Goal: Task Accomplishment & Management: Manage account settings

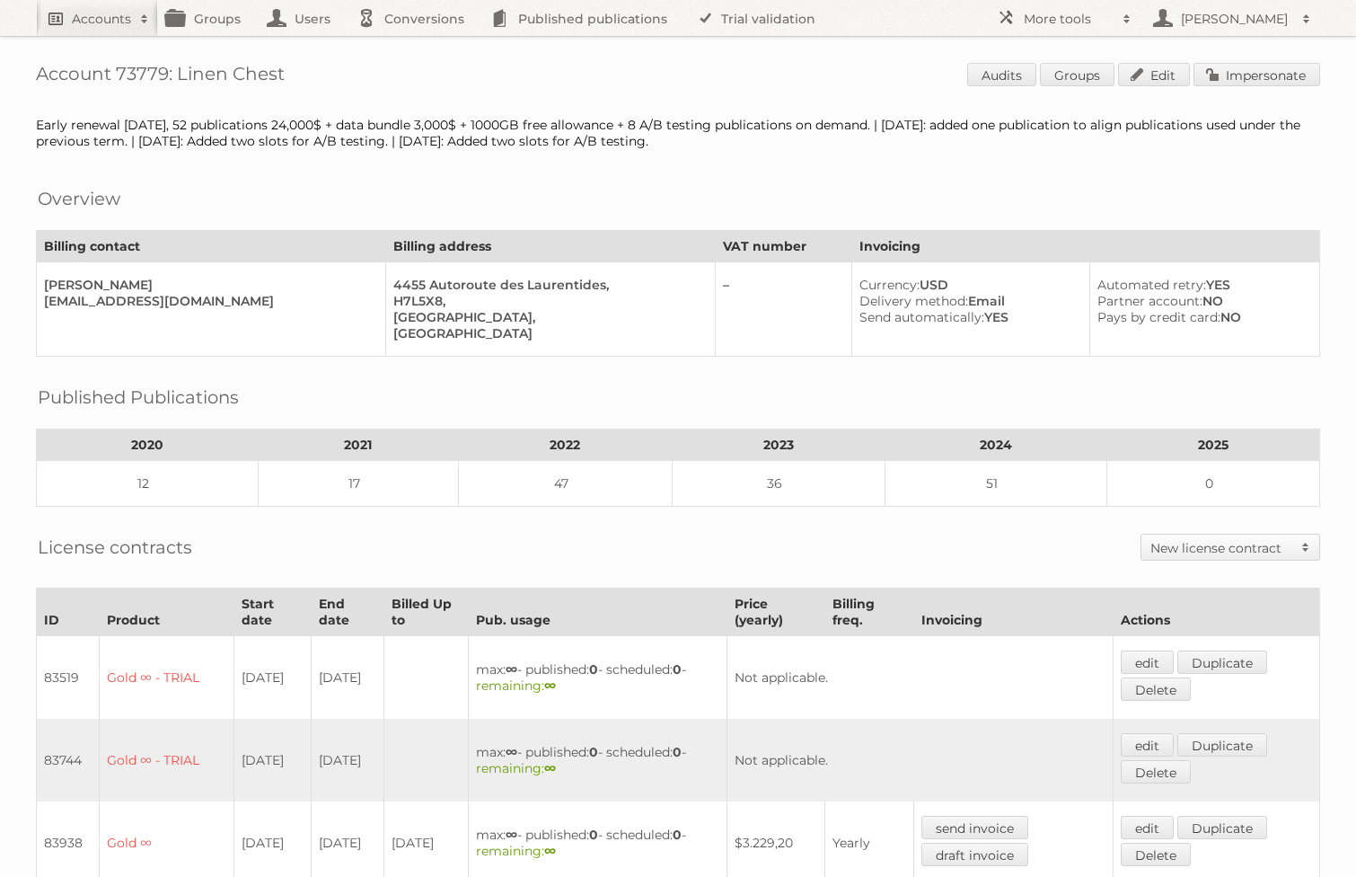
click at [91, 22] on h2 "Accounts" at bounding box center [101, 19] width 59 height 18
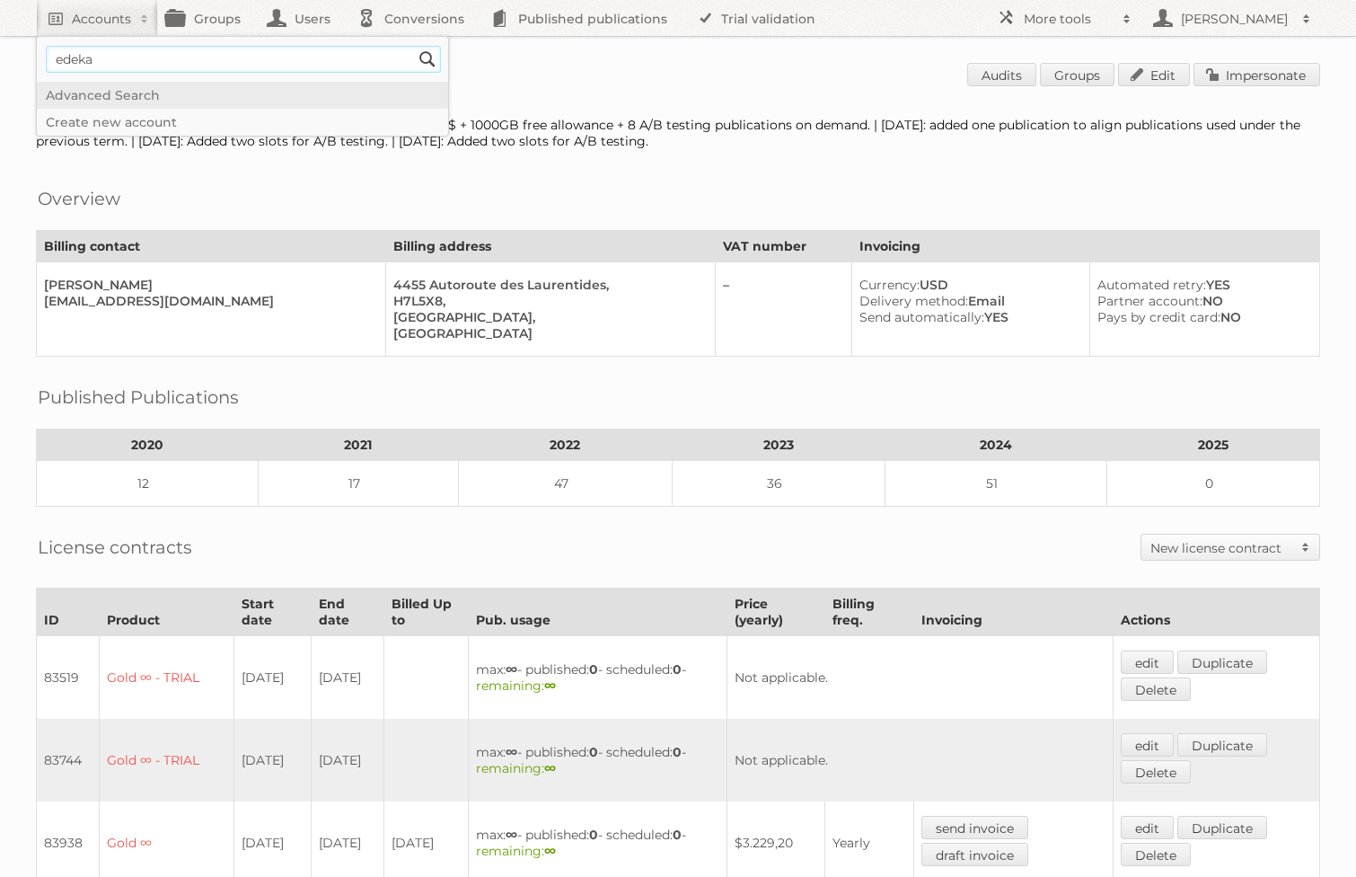
type input"] "edeka"
click at [414, 46] on input "Search" at bounding box center [427, 59] width 27 height 27
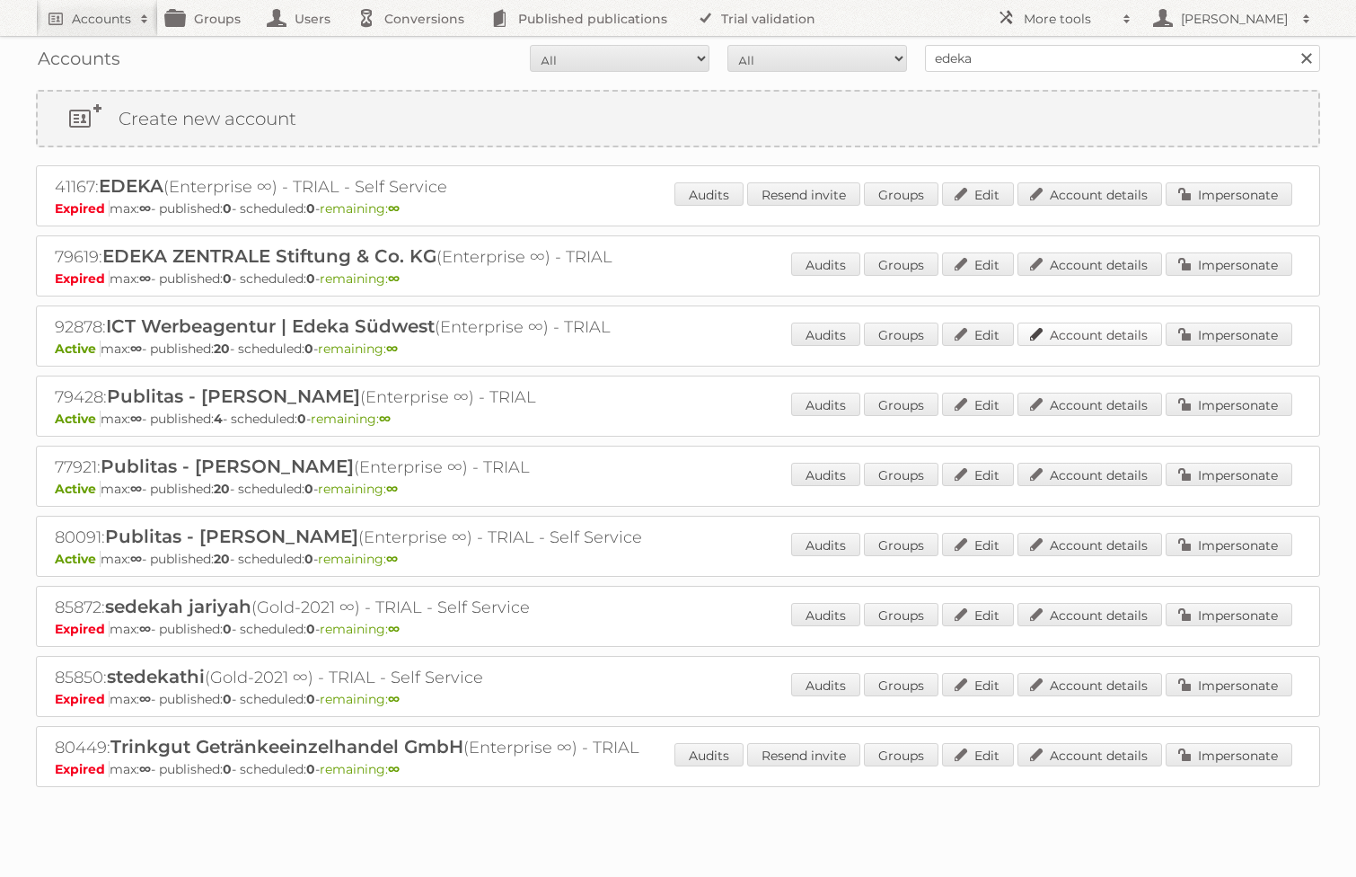
click at [1124, 326] on link "Account details" at bounding box center [1090, 333] width 145 height 23
